Goal: Task Accomplishment & Management: Use online tool/utility

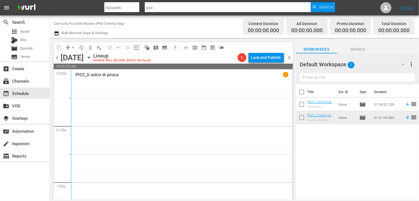
click at [97, 25] on input "Comicità Piccante Movies (PKA Cinema Segreto > Cinema Italiano > Cinema Polizio…" at bounding box center [89, 23] width 70 height 13
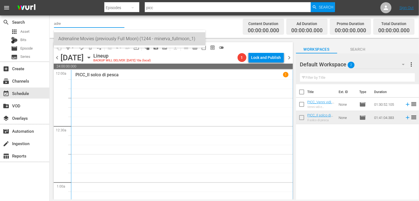
click at [92, 38] on div "Adrenaline Movies (previously Full Moon) (1244 - minerva_fullmoon_1)" at bounding box center [129, 38] width 143 height 13
type input "Adrenaline Movies (previously Full Moon) (1244 - minerva_fullmoon_1)"
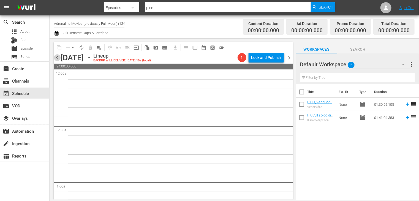
click at [58, 57] on span "chevron_left" at bounding box center [57, 57] width 7 height 7
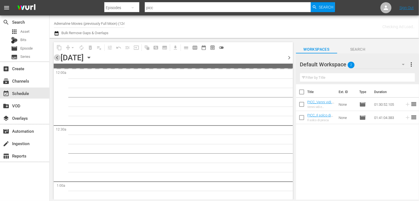
click at [58, 57] on span "chevron_left" at bounding box center [57, 57] width 7 height 7
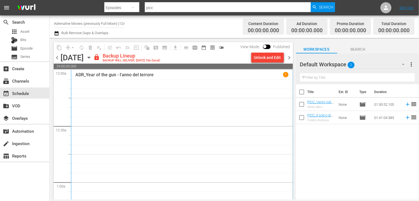
click at [58, 59] on span "chevron_left" at bounding box center [57, 57] width 7 height 7
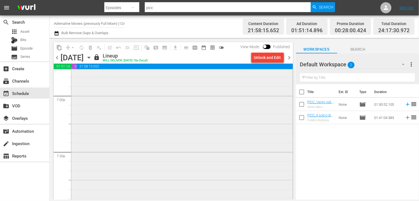
scroll to position [2099, 0]
click at [289, 56] on span "chevron_right" at bounding box center [289, 57] width 7 height 7
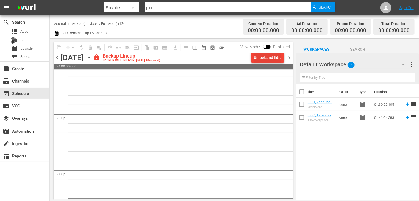
scroll to position [2137, 0]
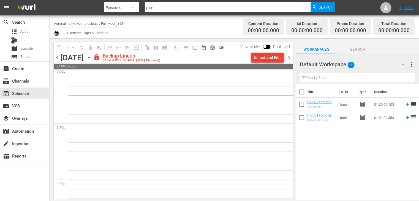
click at [260, 55] on div "Unlock and Edit" at bounding box center [267, 58] width 27 height 10
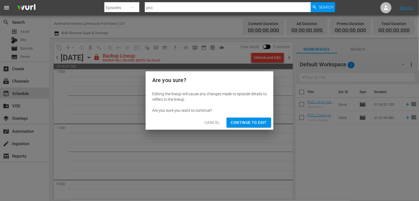
click at [251, 120] on span "Continue to Edit" at bounding box center [249, 122] width 36 height 7
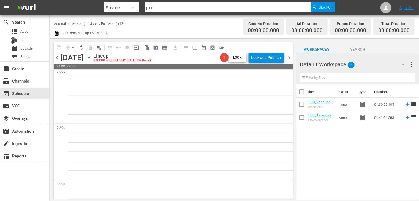
click at [290, 57] on span "chevron_right" at bounding box center [289, 57] width 7 height 7
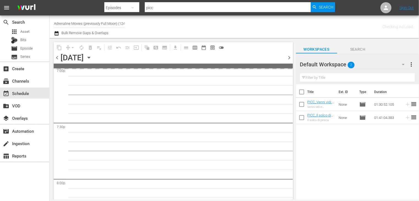
scroll to position [2146, 0]
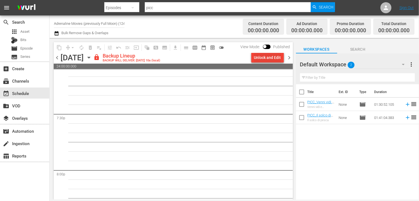
click at [264, 59] on div "Unlock and Edit" at bounding box center [267, 58] width 27 height 10
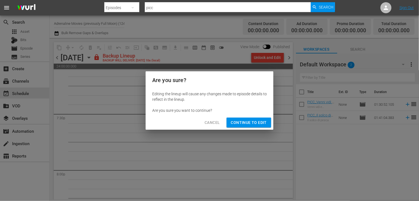
click at [258, 121] on span "Continue to Edit" at bounding box center [249, 122] width 36 height 7
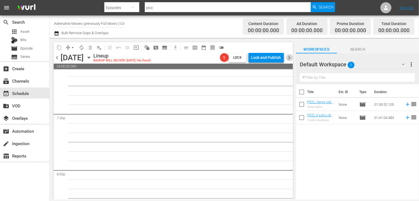
click at [287, 59] on span "chevron_right" at bounding box center [289, 57] width 7 height 7
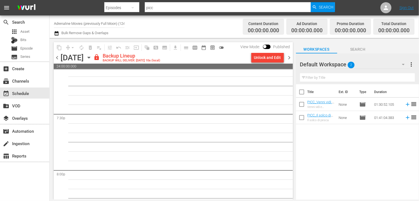
click at [265, 59] on div "Unlock and Edit" at bounding box center [267, 58] width 27 height 10
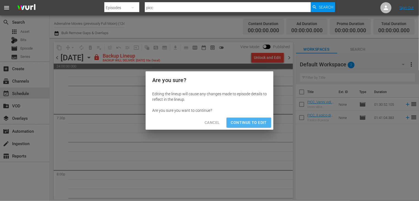
click at [254, 119] on span "Continue to Edit" at bounding box center [249, 122] width 36 height 7
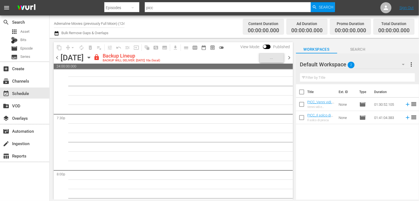
click at [289, 57] on span "chevron_right" at bounding box center [289, 57] width 7 height 7
click at [267, 60] on div "Unlock and Edit" at bounding box center [267, 58] width 27 height 10
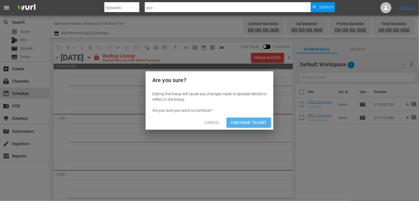
click at [250, 125] on span "Continue to Edit" at bounding box center [249, 122] width 36 height 7
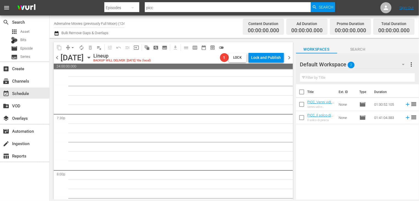
click at [289, 58] on span "chevron_right" at bounding box center [289, 57] width 7 height 7
click at [57, 56] on span "chevron_left" at bounding box center [57, 57] width 7 height 7
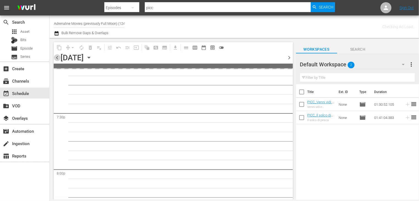
click at [57, 56] on span "chevron_left" at bounding box center [57, 57] width 7 height 7
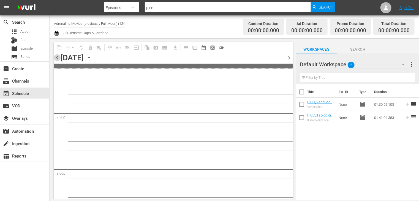
click at [57, 56] on span "chevron_left" at bounding box center [57, 57] width 7 height 7
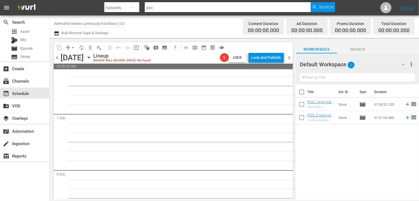
scroll to position [2137, 0]
